Goal: Transaction & Acquisition: Purchase product/service

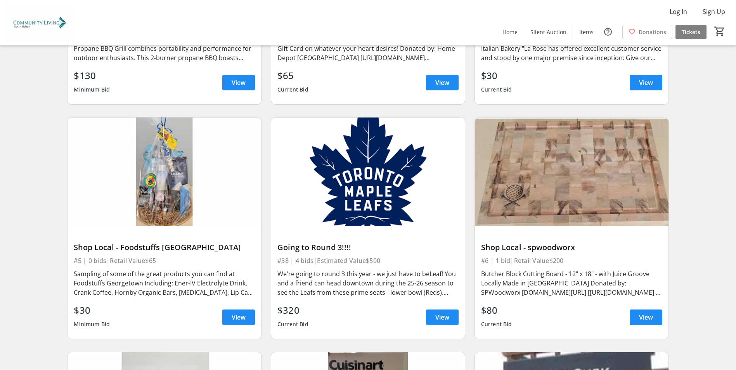
scroll to position [466, 0]
click at [439, 320] on span "View" at bounding box center [443, 317] width 14 height 9
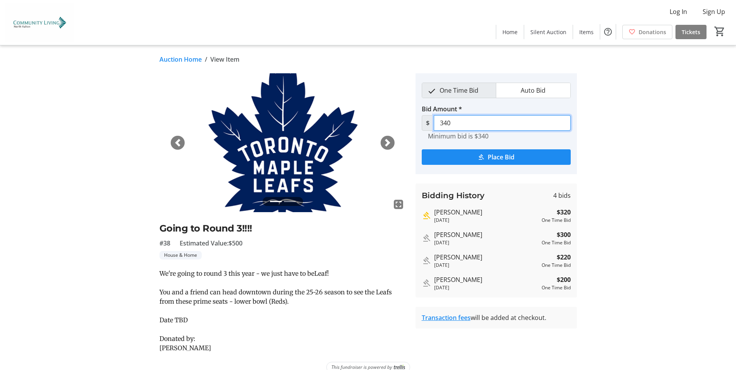
click at [455, 123] on input "340" at bounding box center [502, 123] width 137 height 16
type input "360"
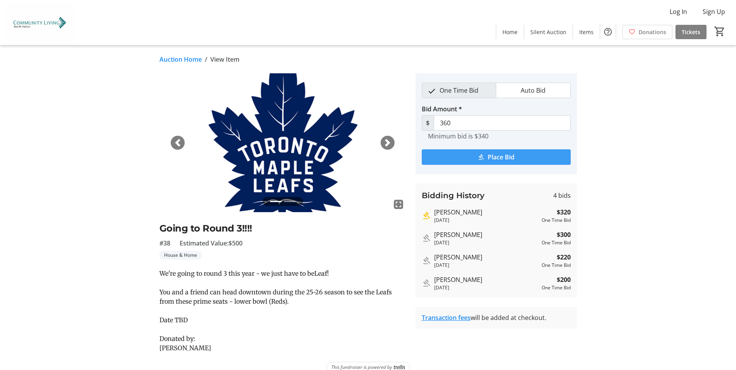
click at [508, 158] on span "Place Bid" at bounding box center [501, 157] width 27 height 9
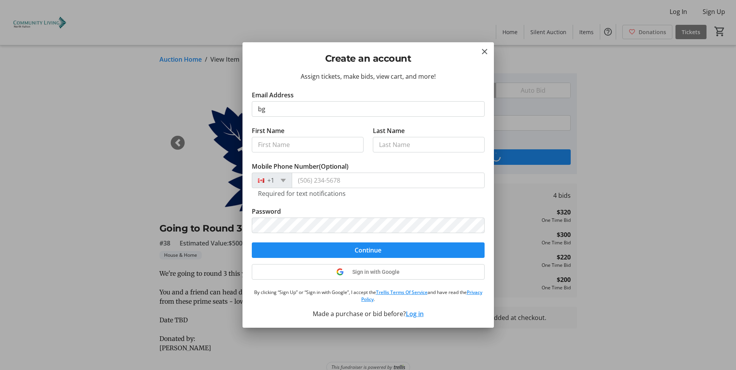
type input "[EMAIL_ADDRESS][DOMAIN_NAME]"
click at [291, 148] on input "First Name" at bounding box center [308, 145] width 112 height 16
type input "[PERSON_NAME]"
type input "Gillies"
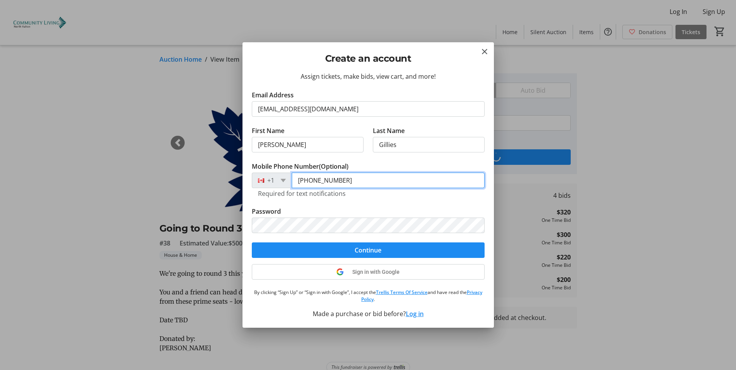
drag, startPoint x: 355, startPoint y: 181, endPoint x: 321, endPoint y: 181, distance: 34.2
click at [321, 181] on input "[PHONE_NUMBER]" at bounding box center [388, 181] width 193 height 16
type input "[PHONE_NUMBER]"
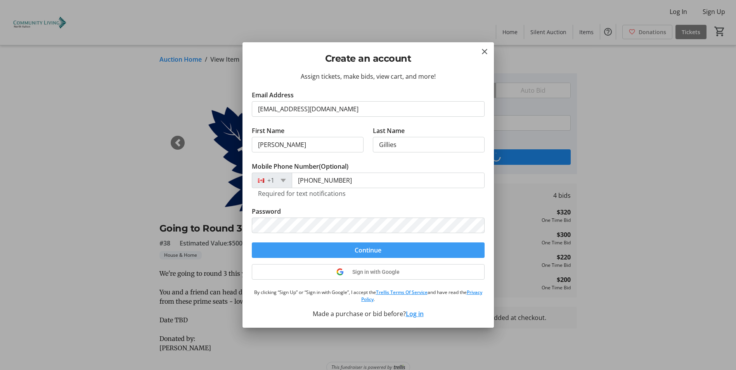
click at [365, 250] on span "Continue" at bounding box center [368, 250] width 27 height 9
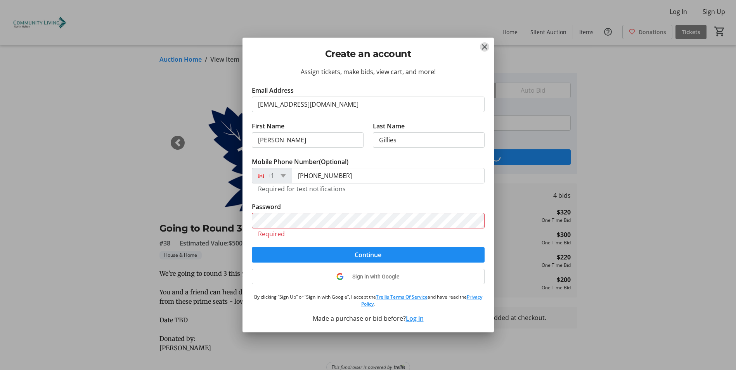
click at [484, 47] on mat-icon "Close" at bounding box center [484, 46] width 9 height 9
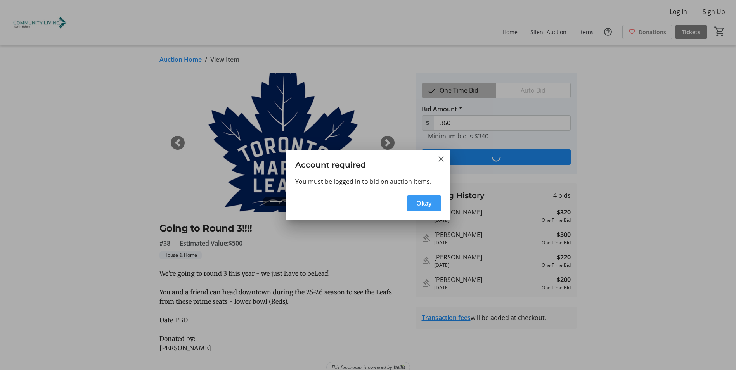
click at [430, 205] on span "Okay" at bounding box center [425, 203] width 16 height 9
